Goal: Find specific page/section: Find specific page/section

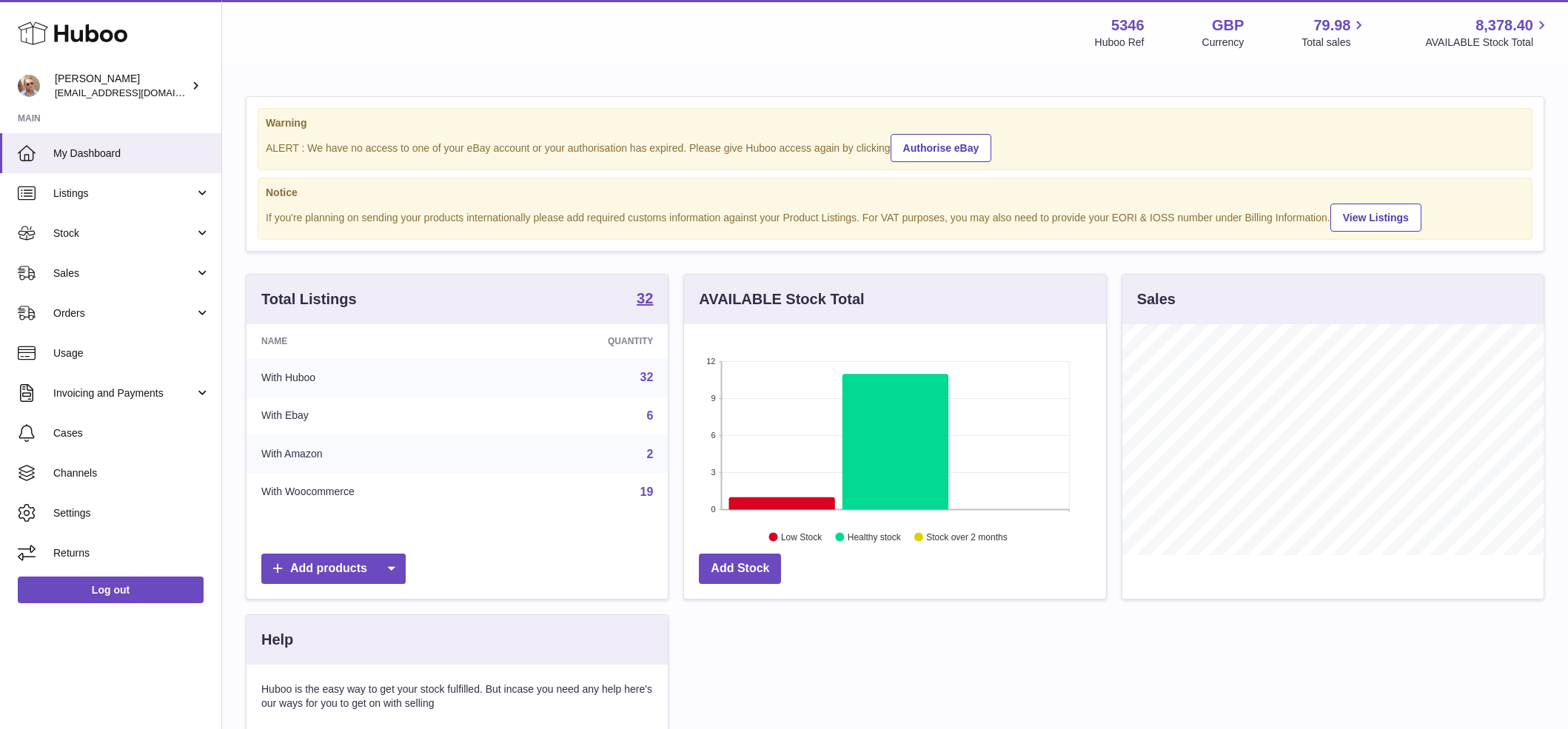
scroll to position [231, 422]
click at [68, 276] on span "Sales" at bounding box center [124, 273] width 141 height 14
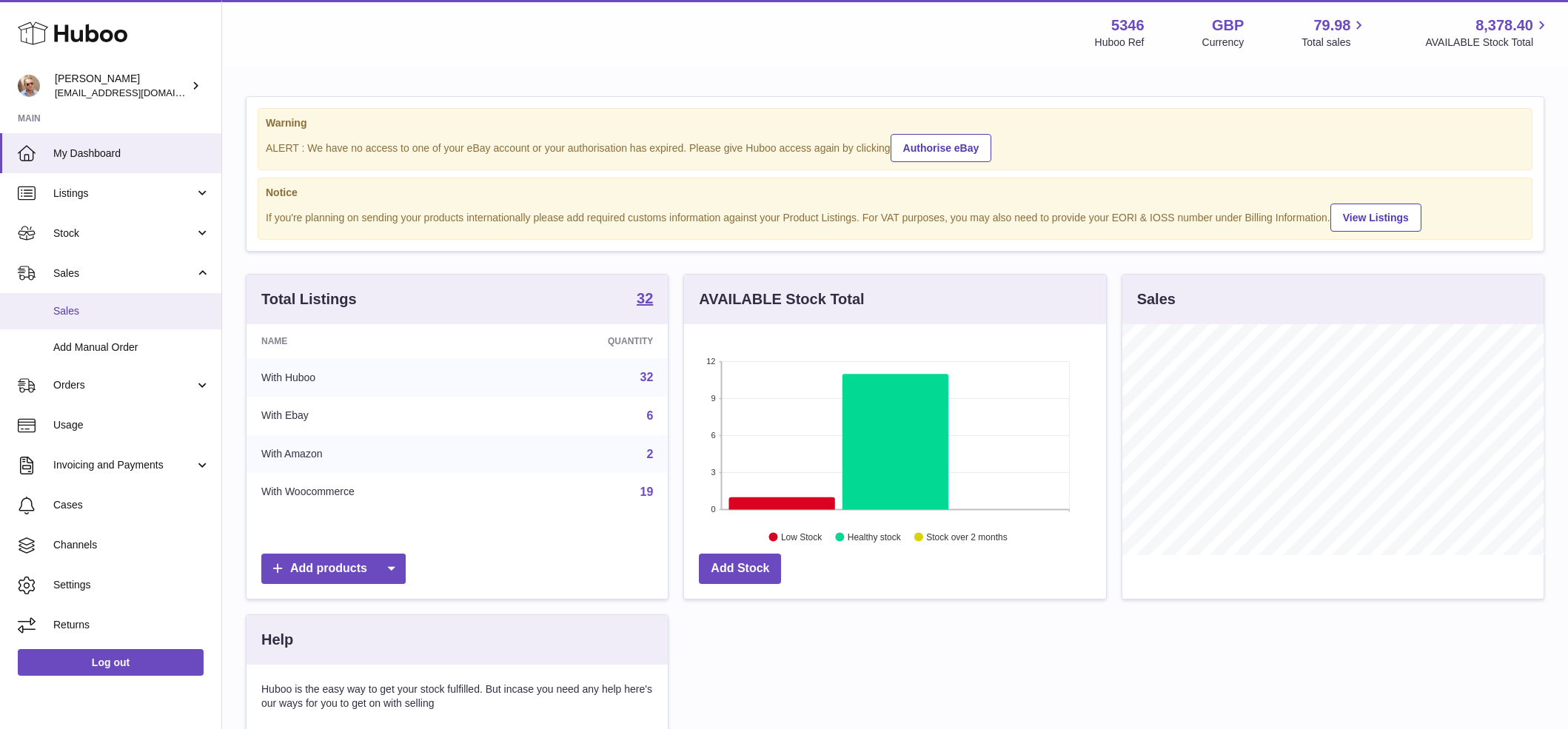
click at [80, 310] on span "Sales" at bounding box center [132, 311] width 157 height 14
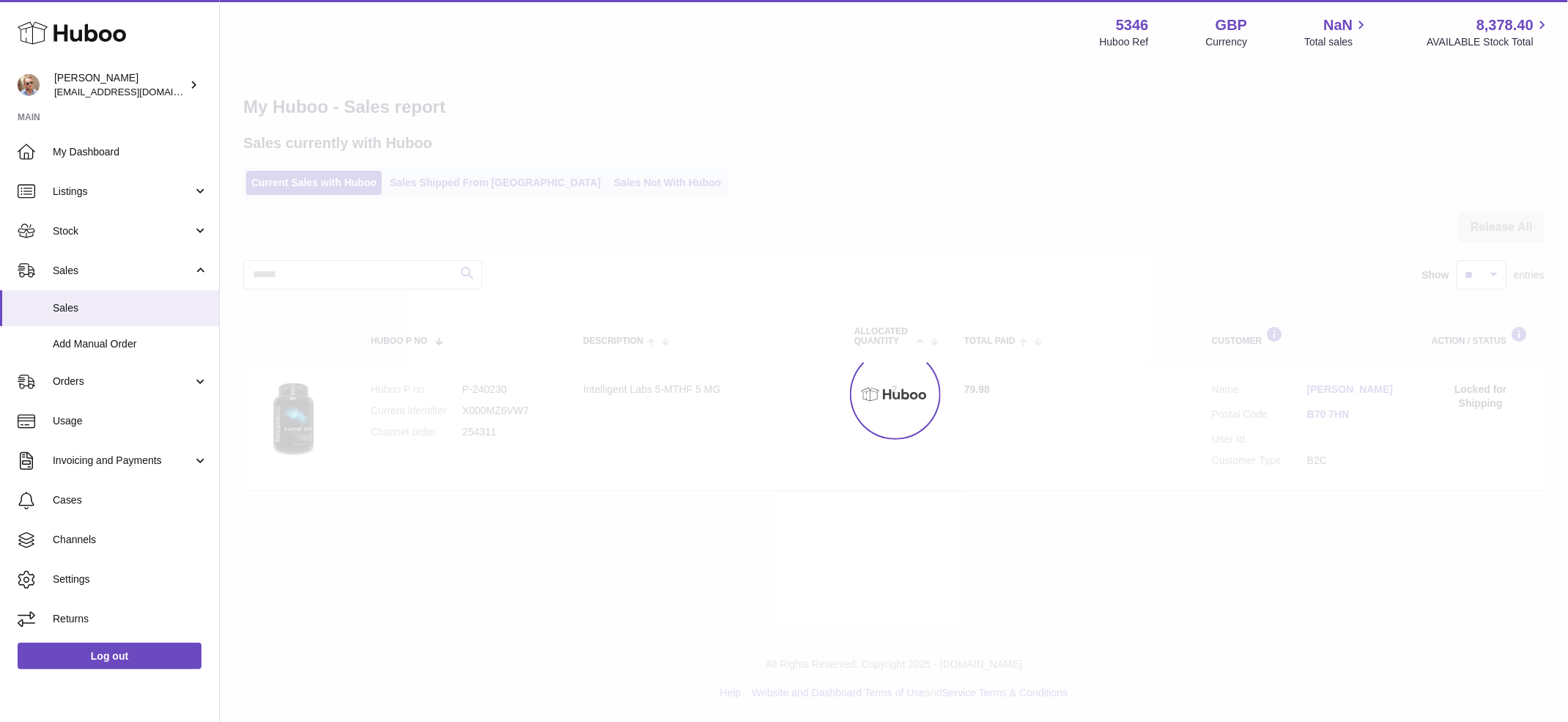
click at [614, 187] on div at bounding box center [894, 394] width 1348 height 656
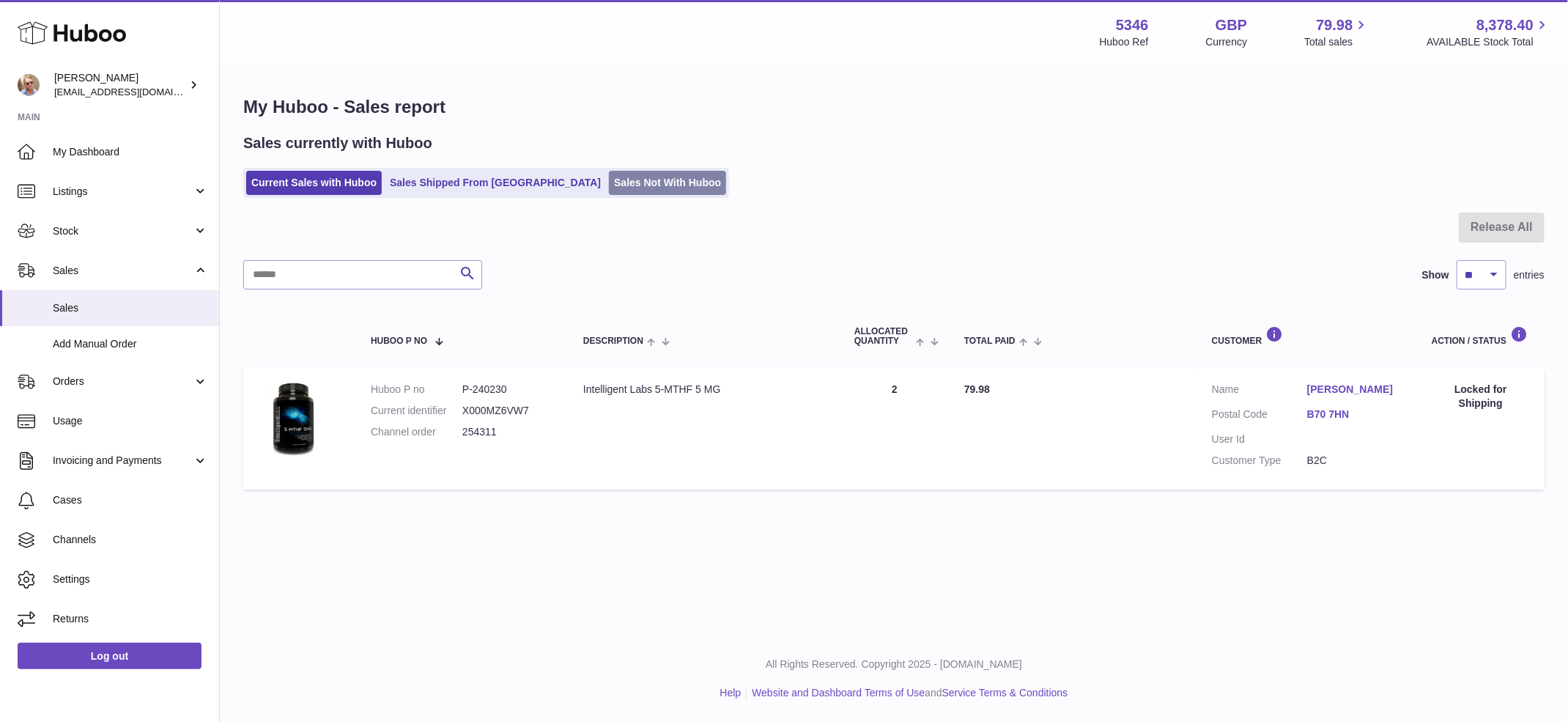
click at [613, 186] on link "Sales Not With Huboo" at bounding box center [667, 183] width 117 height 24
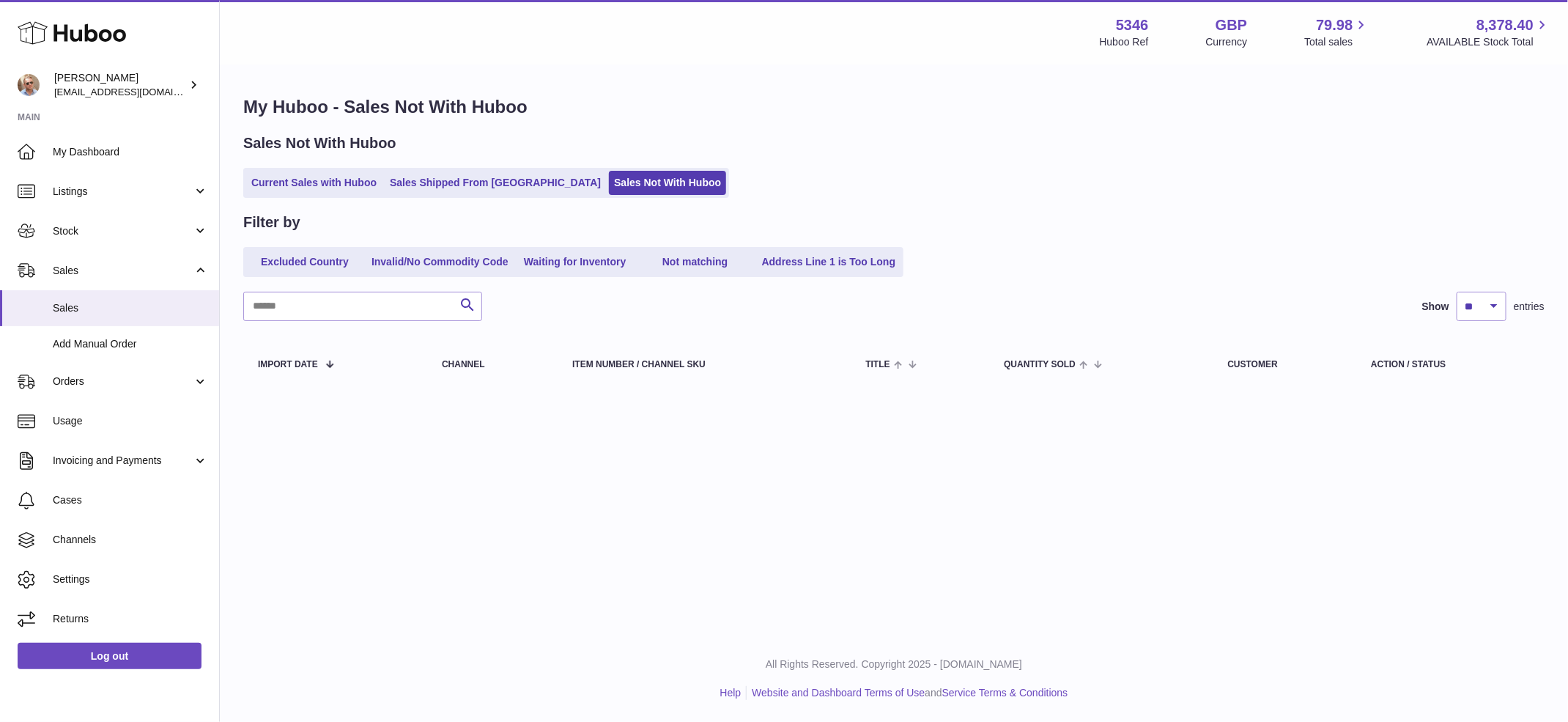
click at [806, 151] on div "Sales Not With Huboo" at bounding box center [894, 143] width 1302 height 20
